Goal: Browse casually

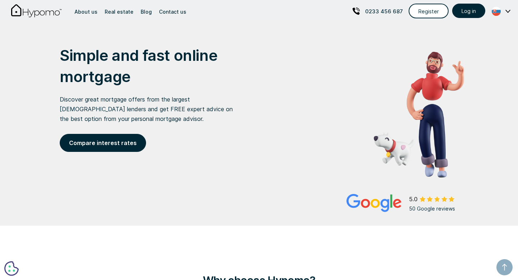
click at [376, 26] on div "Simple and fast online mortgage Discover great mortgage offers from the largest…" at bounding box center [259, 117] width 410 height 193
